Goal: Complete application form

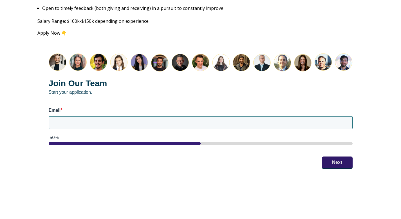
scroll to position [749, 0]
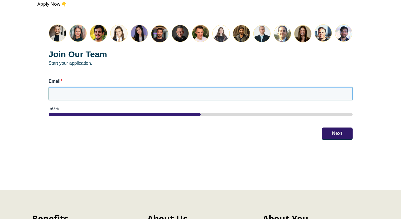
click at [161, 87] on input "Email *" at bounding box center [201, 93] width 304 height 12
type input "[EMAIL_ADDRESS][DOMAIN_NAME]"
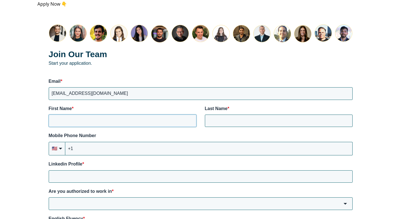
click at [107, 118] on input "First Name *" at bounding box center [123, 120] width 148 height 12
type input "[PERSON_NAME]"
click at [121, 144] on input "+1" at bounding box center [208, 148] width 287 height 13
type input "[PHONE_NUMBER]"
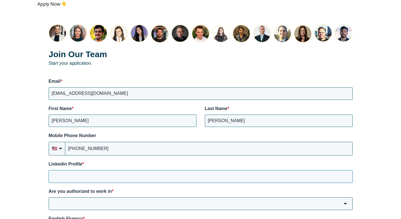
click at [154, 173] on input "Linkedin Profile *" at bounding box center [201, 176] width 304 height 12
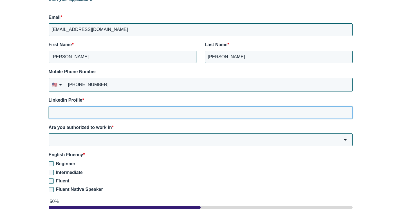
scroll to position [805, 0]
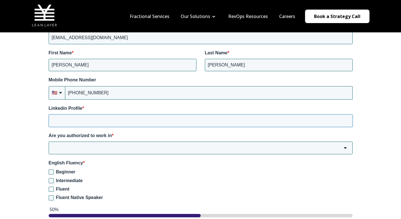
click at [78, 118] on input "Linkedin Profile *" at bounding box center [201, 120] width 304 height 12
paste input "[URL][DOMAIN_NAME]"
type input "[URL][DOMAIN_NAME]"
click at [105, 141] on input "Are you authorized to work in *" at bounding box center [201, 147] width 304 height 12
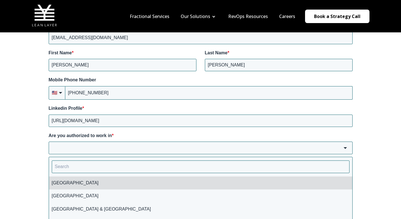
click at [61, 180] on li "[GEOGRAPHIC_DATA]" at bounding box center [200, 182] width 303 height 13
type input "[GEOGRAPHIC_DATA]"
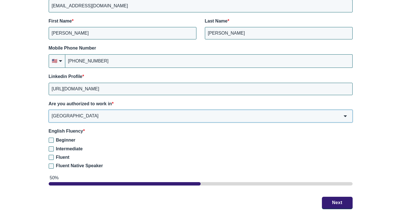
scroll to position [841, 0]
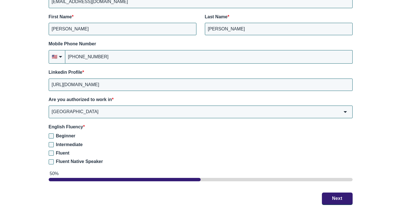
click at [67, 133] on span "Beginner" at bounding box center [65, 135] width 19 height 5
click at [54, 133] on input "Beginner" at bounding box center [51, 135] width 5 height 5
click at [66, 135] on div "Beginner Intermediate Fluent Fluent Native Speaker" at bounding box center [201, 149] width 304 height 32
click at [73, 133] on span "Beginner" at bounding box center [65, 135] width 19 height 5
click at [54, 133] on input "Beginner" at bounding box center [51, 135] width 5 height 5
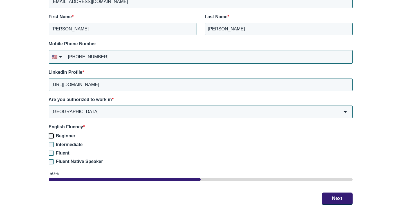
checkbox input "false"
click at [71, 159] on span "Fluent Native Speaker" at bounding box center [79, 161] width 47 height 5
click at [54, 159] on input "Fluent Native Speaker" at bounding box center [51, 161] width 5 height 5
checkbox input "true"
click at [333, 193] on button "Next" at bounding box center [337, 198] width 31 height 12
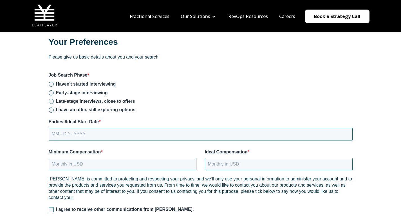
scroll to position [703, 0]
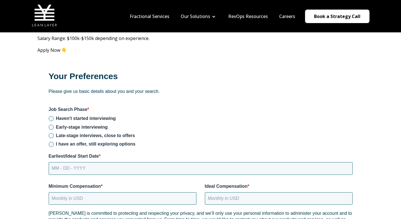
click at [103, 116] on span "Haven't started interviewing" at bounding box center [86, 118] width 60 height 5
click at [54, 116] on input "Haven't started interviewing" at bounding box center [51, 118] width 5 height 5
radio input "true"
click at [101, 125] on span "Early-stage interviewing" at bounding box center [82, 127] width 52 height 5
click at [54, 125] on input "Early-stage interviewing" at bounding box center [51, 127] width 5 height 5
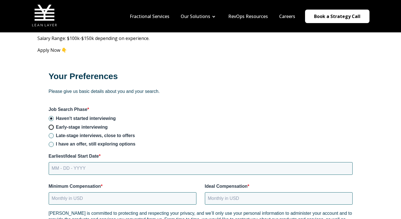
radio input "true"
click at [100, 125] on div "Haven't started interviewing Early-stage interviewing Late-stage interviews, cl…" at bounding box center [201, 131] width 304 height 32
click at [108, 133] on span "Late-stage interviews, close to offers" at bounding box center [95, 135] width 79 height 5
click at [54, 133] on input "Late-stage interviews, close to offers" at bounding box center [51, 135] width 5 height 5
radio input "true"
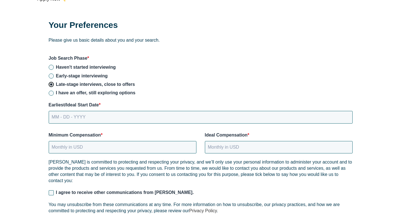
scroll to position [760, 0]
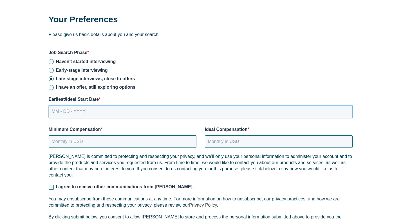
click at [92, 108] on input "MM - DD - YYYY" at bounding box center [201, 111] width 304 height 12
click at [73, 108] on input "MM - DD - YYYY" at bounding box center [201, 111] width 304 height 12
drag, startPoint x: 63, startPoint y: 105, endPoint x: 55, endPoint y: 104, distance: 7.9
click at [55, 105] on input "MM - DD - YYYY" at bounding box center [201, 111] width 304 height 12
click at [73, 106] on input "MM - DD - YYYY" at bounding box center [201, 111] width 304 height 12
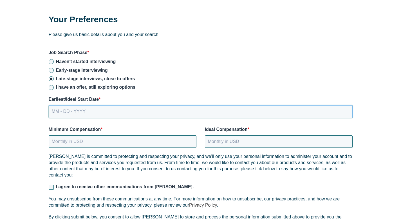
drag, startPoint x: 103, startPoint y: 105, endPoint x: 37, endPoint y: 103, distance: 65.3
click at [37, 103] on div "Your Preferences Please give us basic details about you and your search. Job Se…" at bounding box center [200, 142] width 326 height 280
type input "[DATE]"
click at [96, 138] on input "Minimum Compensation *" at bounding box center [123, 141] width 148 height 12
drag, startPoint x: 75, startPoint y: 135, endPoint x: 16, endPoint y: 133, distance: 59.6
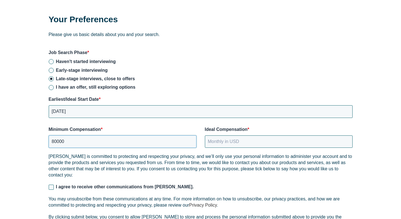
type input "100000"
click at [222, 136] on input "Ideal Compensation *" at bounding box center [279, 141] width 148 height 12
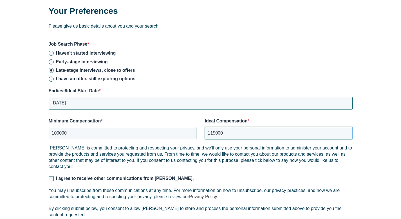
scroll to position [774, 0]
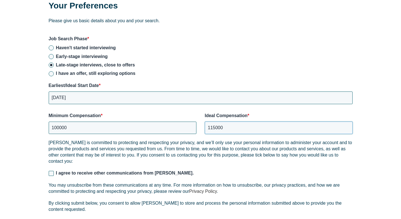
type input "115000"
click at [85, 163] on div "[PERSON_NAME] is committed to protecting and respecting your privacy, and we’ll…" at bounding box center [201, 178] width 304 height 78
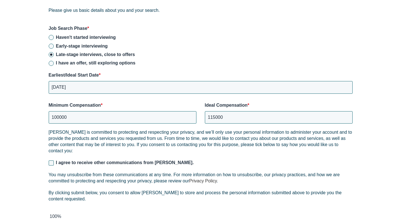
click at [116, 160] on span "I agree to receive other communications from [PERSON_NAME]." at bounding box center [125, 162] width 138 height 5
click at [54, 160] on input "I agree to receive other communications from [PERSON_NAME]." at bounding box center [51, 162] width 5 height 5
checkbox input "true"
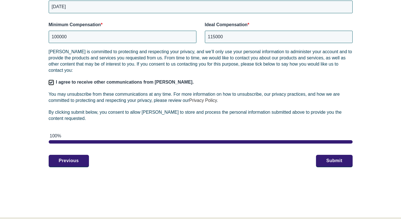
scroll to position [893, 0]
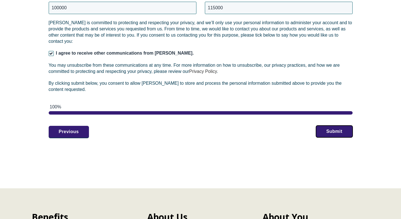
click at [346, 127] on button "Submit" at bounding box center [334, 131] width 36 height 12
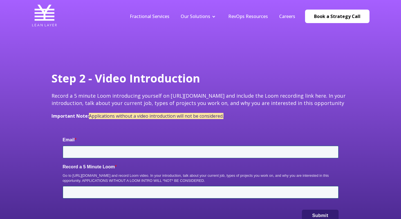
type input "[EMAIL_ADDRESS][DOMAIN_NAME]"
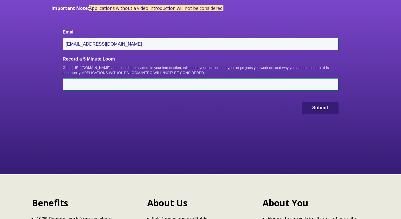
scroll to position [13, 0]
